Goal: Information Seeking & Learning: Find contact information

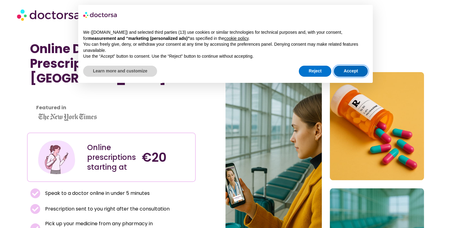
click at [340, 68] on button "Accept" at bounding box center [351, 71] width 34 height 11
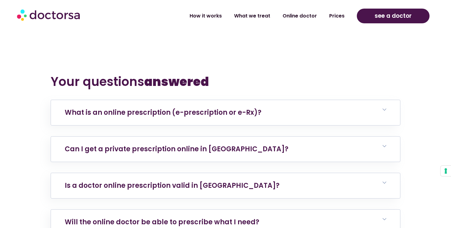
scroll to position [3614, 0]
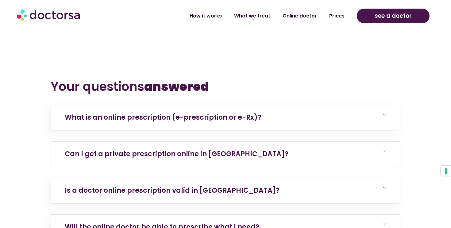
click at [252, 142] on h6 "Can I get a private prescription online in [GEOGRAPHIC_DATA]?" at bounding box center [225, 154] width 349 height 25
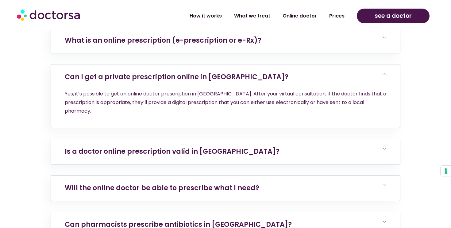
scroll to position [3692, 0]
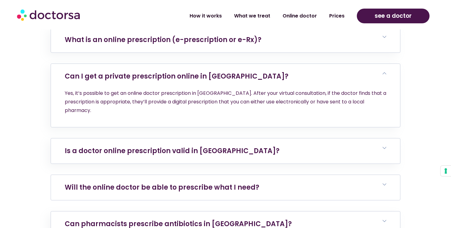
click at [277, 175] on h6 "Will the online doctor be able to prescribe what I need?" at bounding box center [225, 187] width 349 height 25
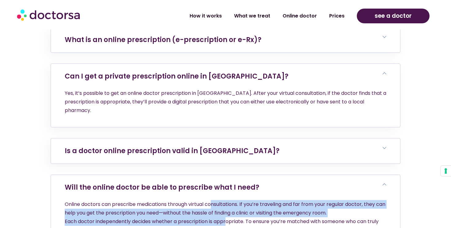
drag, startPoint x: 212, startPoint y: 148, endPoint x: 226, endPoint y: 160, distance: 18.3
click at [226, 200] on p "Online doctors can prescribe medications through virtual consultations. If you’…" at bounding box center [226, 217] width 322 height 34
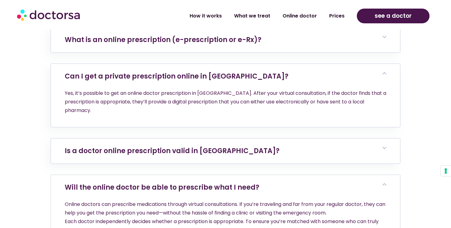
click at [230, 200] on p "Online doctors can prescribe medications through virtual consultations. If you’…" at bounding box center [226, 217] width 322 height 34
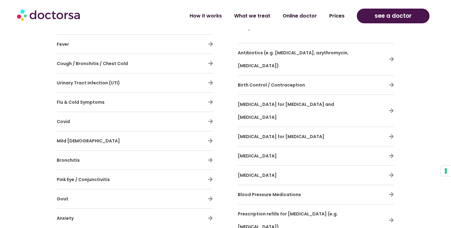
scroll to position [4778, 0]
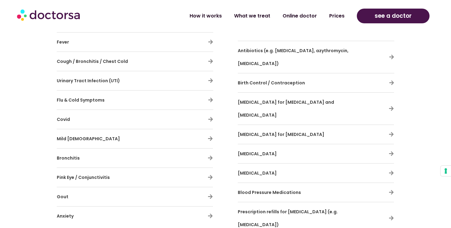
click at [193, 210] on div "Anxiety" at bounding box center [135, 216] width 156 height 13
click at [209, 213] on icon at bounding box center [210, 215] width 5 height 5
click at [210, 213] on icon at bounding box center [210, 215] width 5 height 5
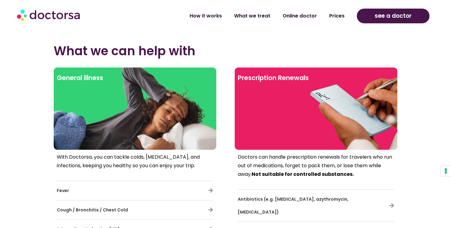
scroll to position [4653, 0]
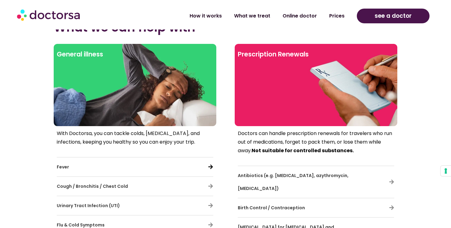
click at [211, 164] on icon at bounding box center [210, 166] width 5 height 5
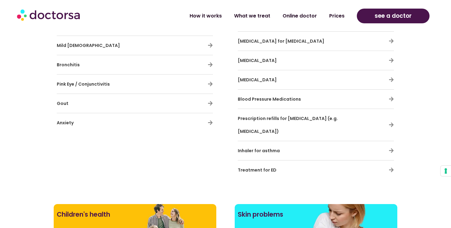
scroll to position [4882, 0]
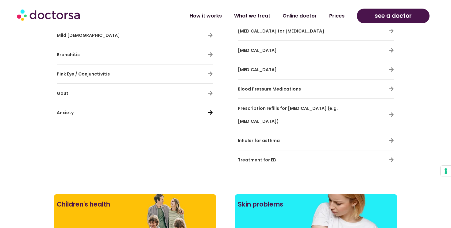
click at [208, 110] on icon at bounding box center [210, 112] width 5 height 5
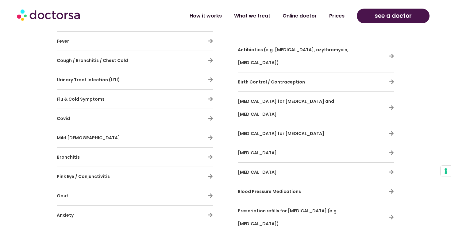
scroll to position [4788, 0]
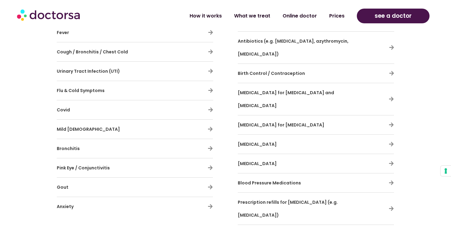
click at [275, 180] on span "Blood Pressure Medications" at bounding box center [269, 183] width 63 height 6
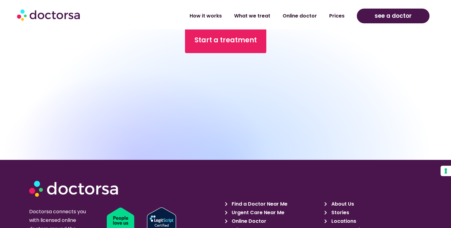
scroll to position [5916, 0]
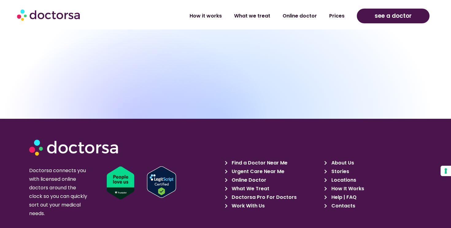
click at [341, 202] on span "Contacts" at bounding box center [342, 206] width 25 height 9
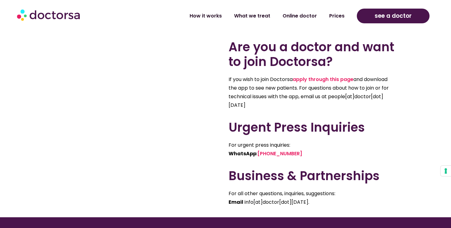
scroll to position [372, 0]
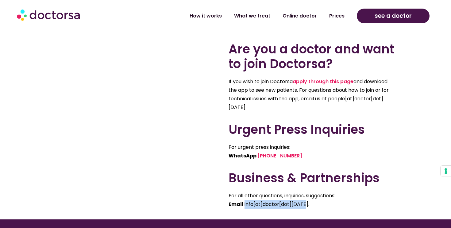
drag, startPoint x: 305, startPoint y: 206, endPoint x: 245, endPoint y: 206, distance: 60.5
click at [245, 206] on span "info[at]doctor[dot]today." at bounding box center [277, 204] width 65 height 7
copy span "info[at]doctor[dot]today"
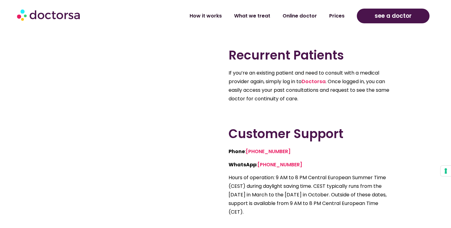
scroll to position [0, 0]
